Goal: Transaction & Acquisition: Book appointment/travel/reservation

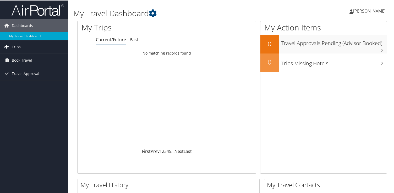
click at [17, 46] on span "Trips" at bounding box center [16, 46] width 9 height 13
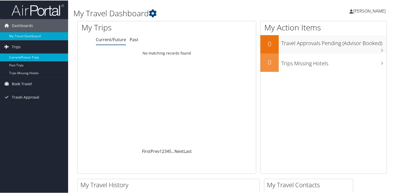
click at [17, 58] on link "Current/Future Trips" at bounding box center [34, 57] width 68 height 8
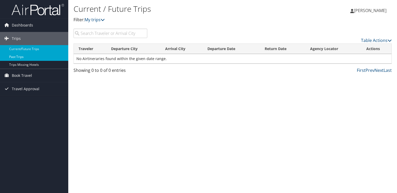
click at [17, 58] on link "Past Trips" at bounding box center [34, 57] width 68 height 8
click at [31, 50] on link "Current/Future Trips" at bounding box center [34, 49] width 68 height 8
click at [97, 21] on link "My trips" at bounding box center [94, 20] width 20 height 6
click at [359, 70] on link "First" at bounding box center [360, 70] width 9 height 6
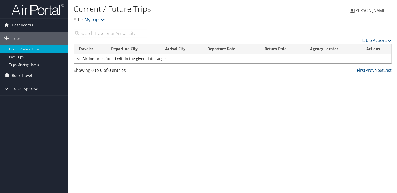
click at [374, 71] on link "Next" at bounding box center [378, 70] width 9 height 6
click at [377, 39] on link "Table Actions" at bounding box center [376, 41] width 31 height 6
click at [276, 93] on div at bounding box center [198, 96] width 397 height 193
click at [22, 76] on span "Book Travel" at bounding box center [22, 75] width 20 height 13
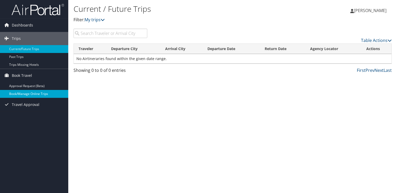
click at [24, 94] on link "Book/Manage Online Trips" at bounding box center [34, 94] width 68 height 8
click at [29, 12] on img at bounding box center [38, 9] width 52 height 12
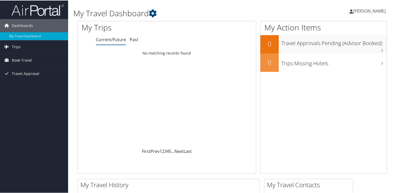
click at [369, 9] on span "[PERSON_NAME]" at bounding box center [370, 11] width 33 height 6
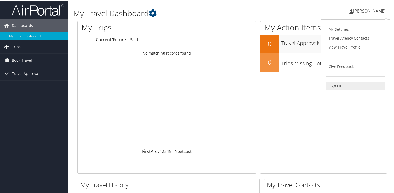
click at [335, 86] on link "Sign Out" at bounding box center [356, 85] width 58 height 9
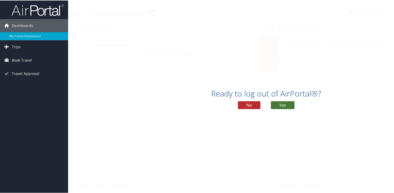
click at [285, 106] on button "Yes" at bounding box center [283, 105] width 24 height 8
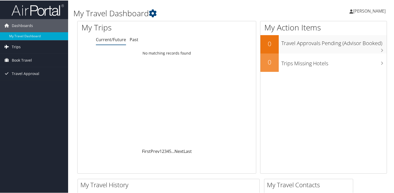
click at [14, 47] on span "Trips" at bounding box center [16, 46] width 9 height 13
click at [17, 83] on span "Book Travel" at bounding box center [22, 83] width 20 height 13
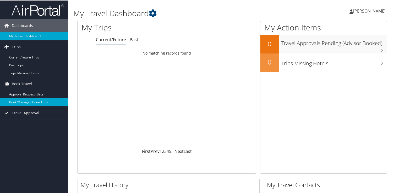
click at [18, 102] on link "Book/Manage Online Trips" at bounding box center [34, 102] width 68 height 8
